Goal: Navigation & Orientation: Find specific page/section

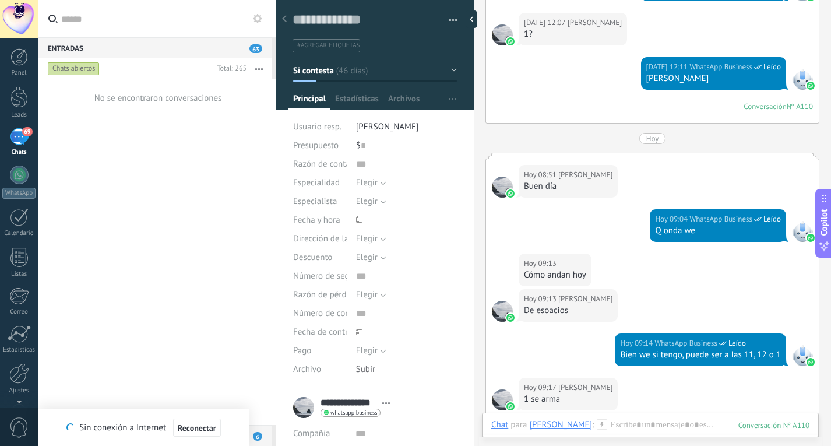
click at [24, 136] on div "69" at bounding box center [19, 136] width 19 height 17
